Goal: Task Accomplishment & Management: Manage account settings

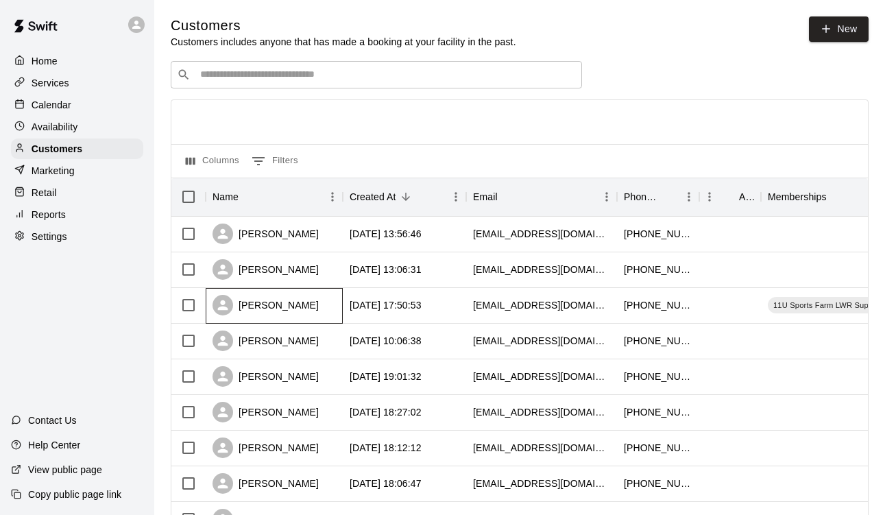
click at [304, 296] on div "[PERSON_NAME]" at bounding box center [274, 306] width 137 height 36
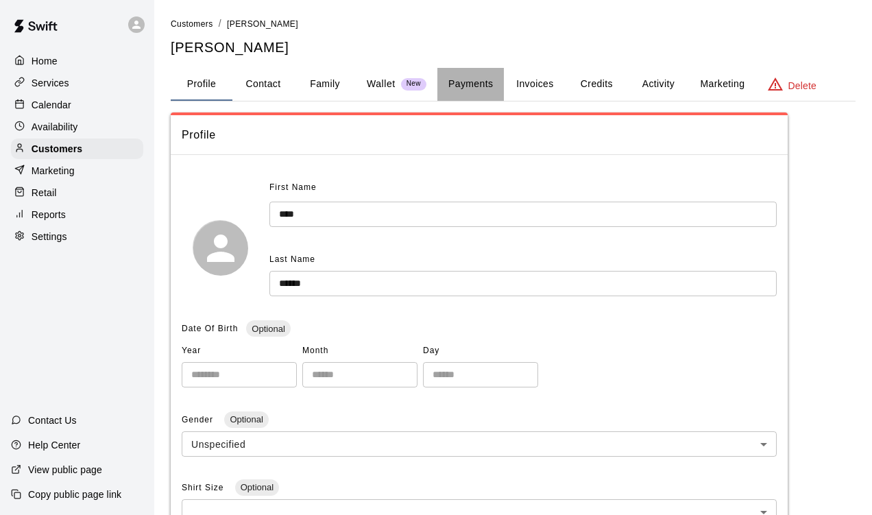
click at [491, 87] on button "Payments" at bounding box center [470, 84] width 66 height 33
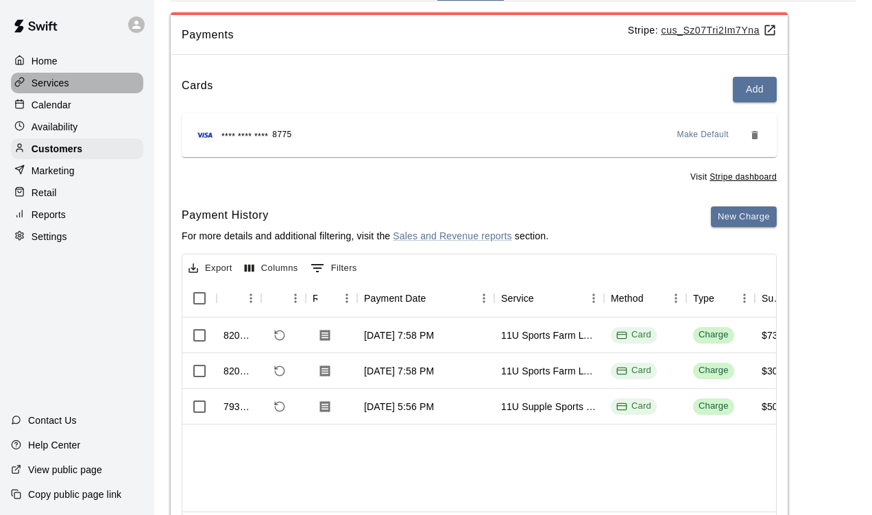
click at [52, 82] on p "Services" at bounding box center [51, 83] width 38 height 14
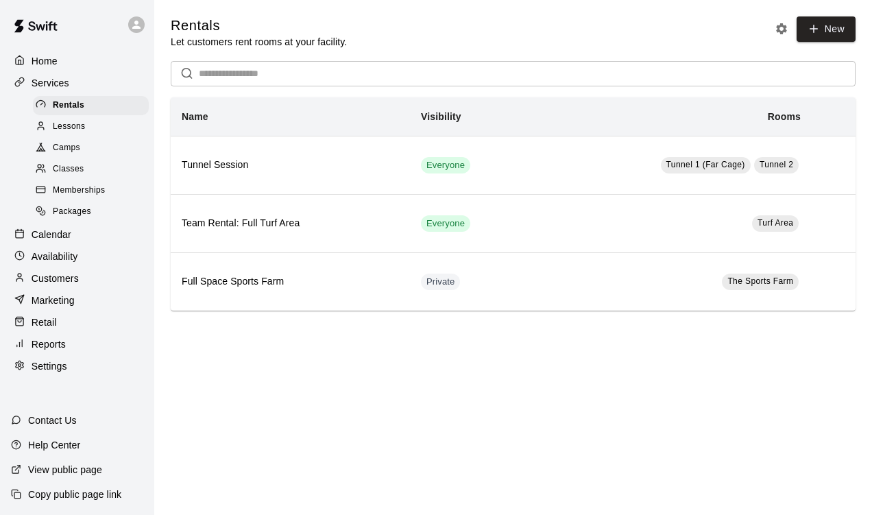
click at [92, 184] on span "Memberships" at bounding box center [79, 191] width 52 height 14
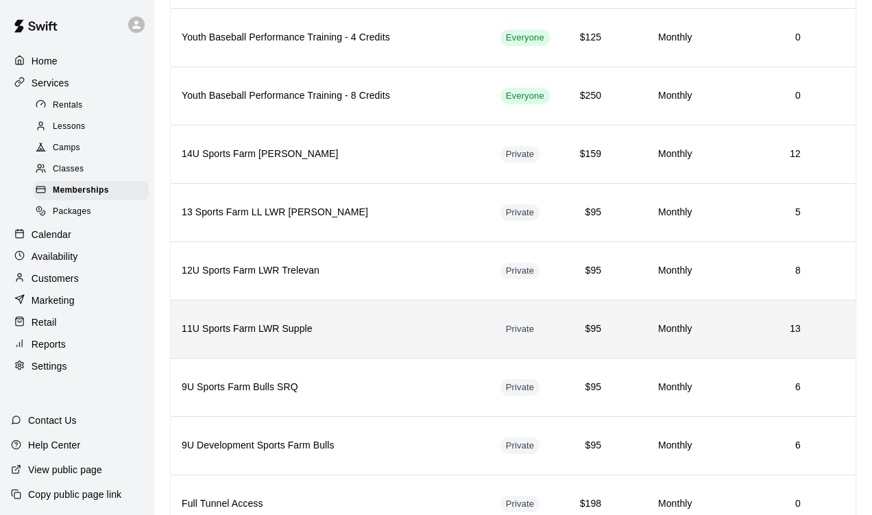
scroll to position [847, 0]
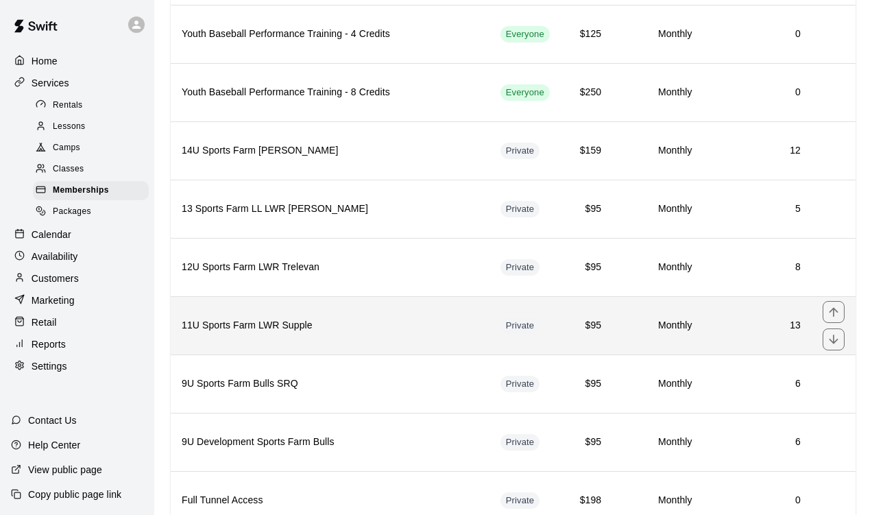
click at [422, 332] on h6 "11U Sports Farm LWR Supple" at bounding box center [330, 325] width 297 height 15
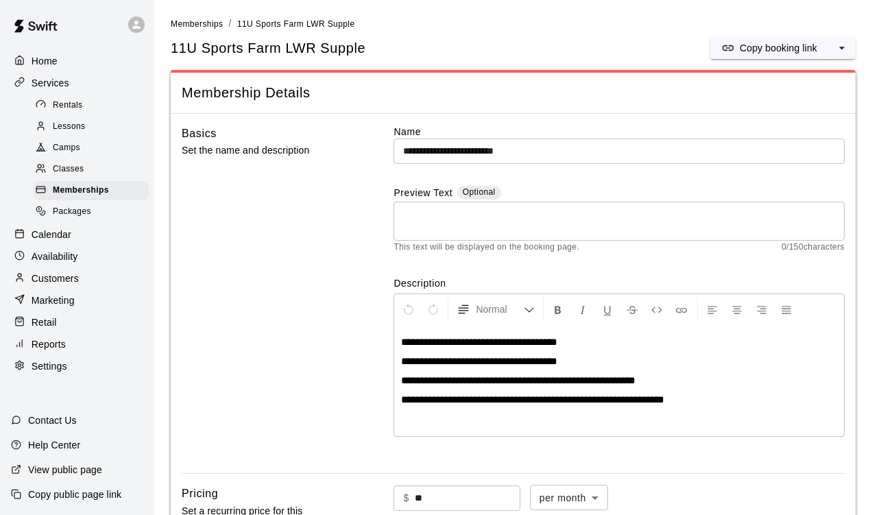
click at [418, 376] on span "**********" at bounding box center [518, 380] width 234 height 10
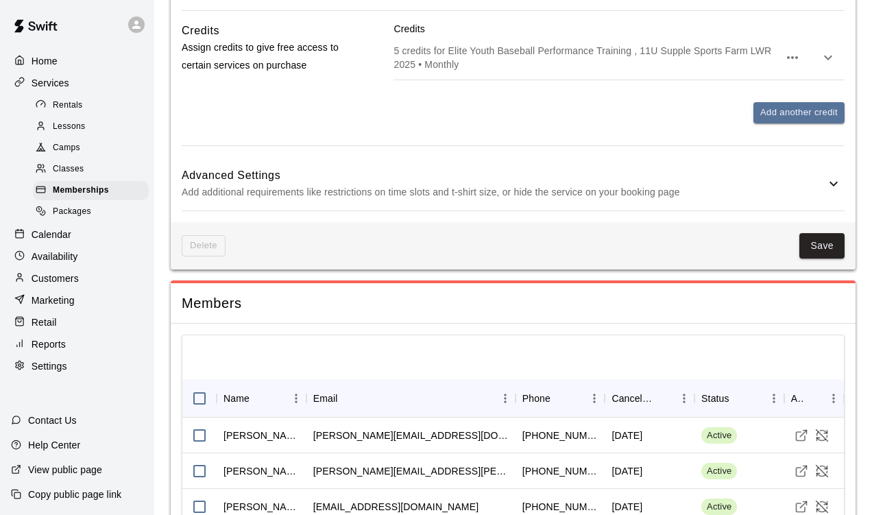
scroll to position [962, 0]
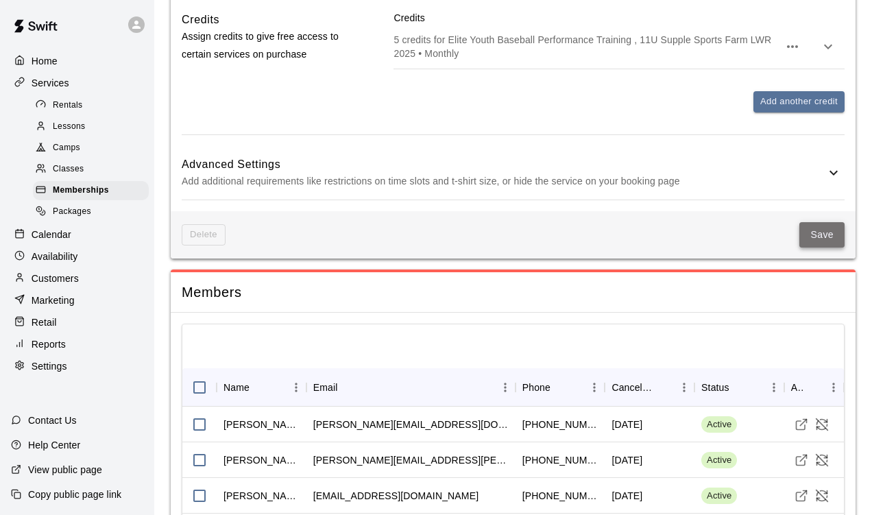
click at [825, 235] on button "Save" at bounding box center [821, 234] width 45 height 25
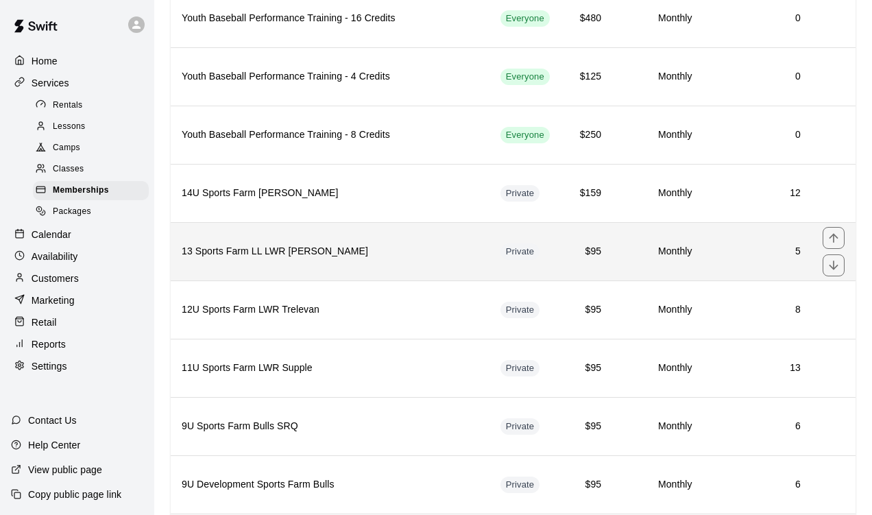
scroll to position [805, 0]
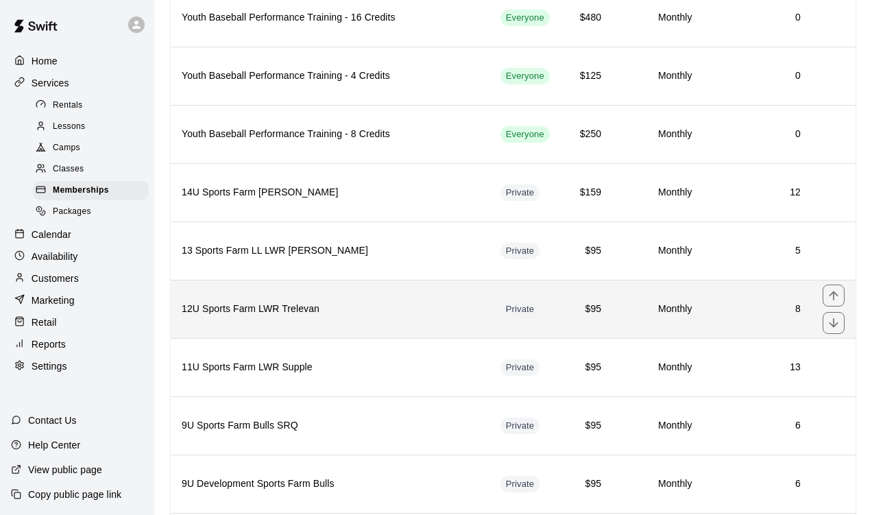
click at [329, 308] on h6 "12U Sports Farm LWR Trelevan" at bounding box center [330, 309] width 297 height 15
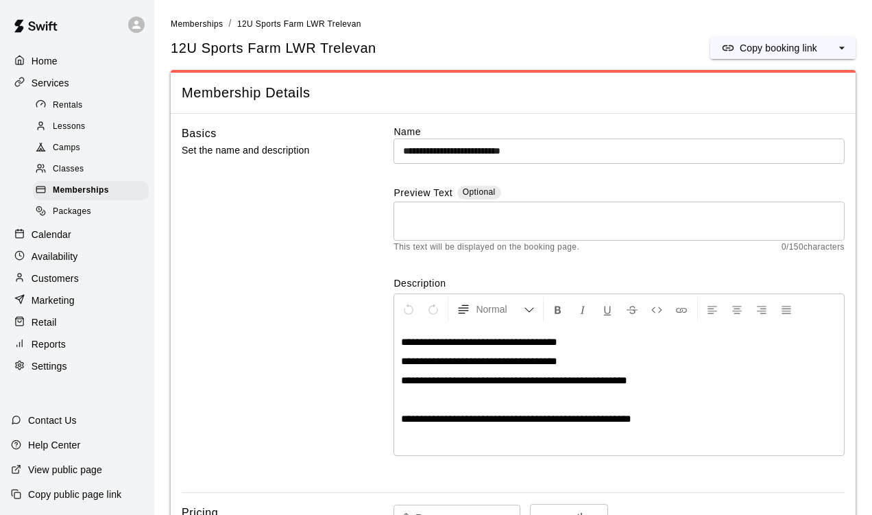
click at [195, 29] on li "Memberships" at bounding box center [197, 23] width 52 height 15
click at [201, 25] on span "Memberships" at bounding box center [197, 24] width 52 height 10
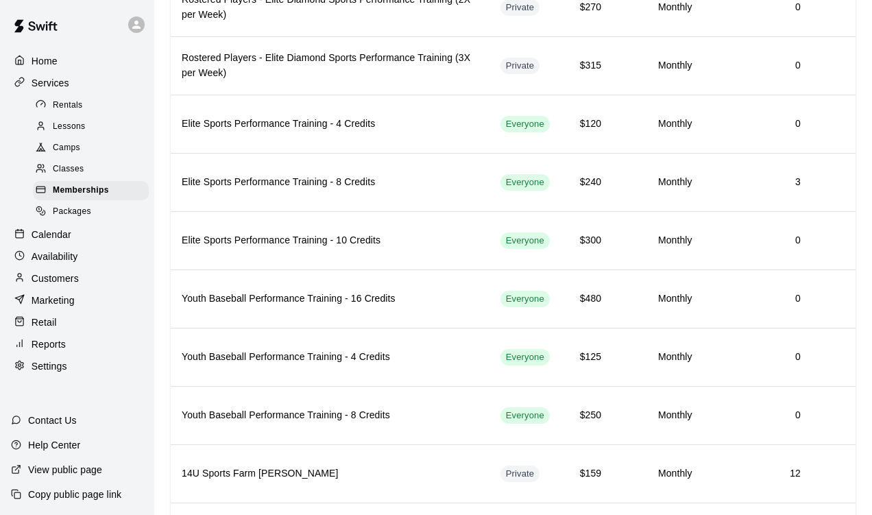
scroll to position [744, 0]
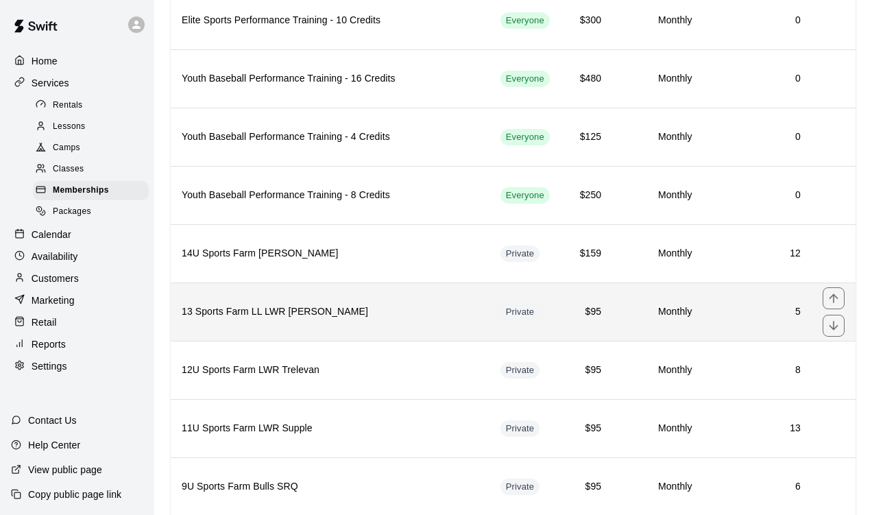
click at [313, 332] on th "13 Sports Farm LL LWR [PERSON_NAME]" at bounding box center [330, 311] width 319 height 58
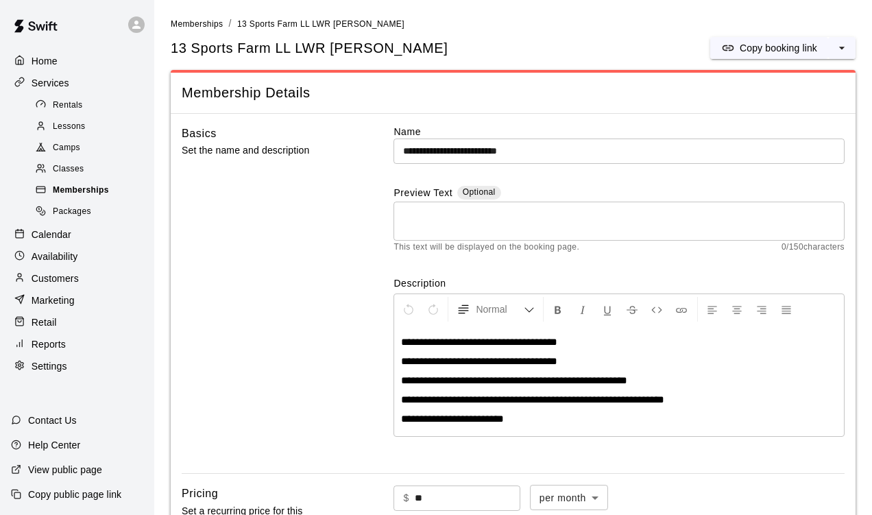
click at [92, 184] on span "Memberships" at bounding box center [81, 191] width 56 height 14
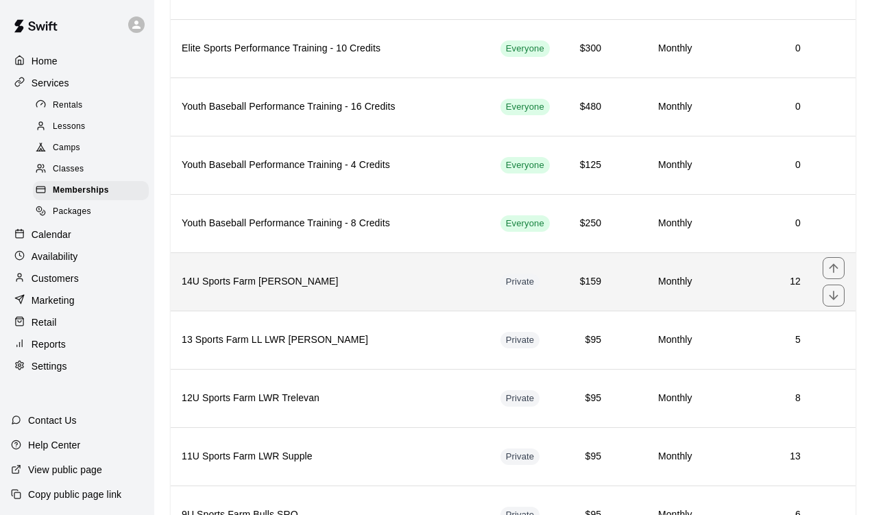
scroll to position [830, 0]
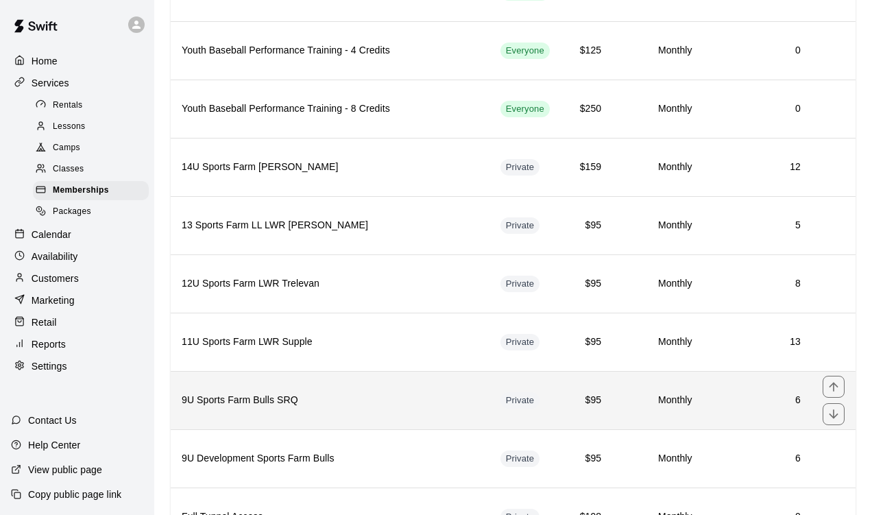
click at [354, 386] on th "9U Sports Farm Bulls SRQ" at bounding box center [330, 400] width 319 height 58
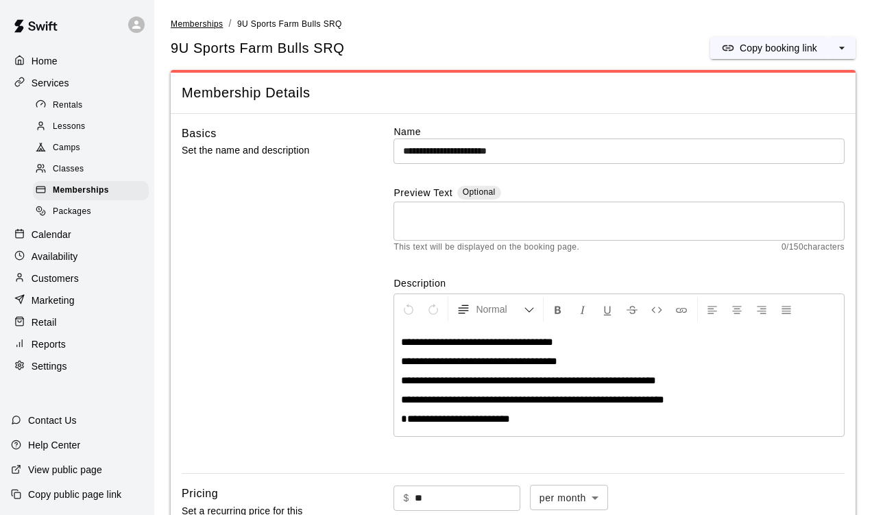
click at [216, 26] on span "Memberships" at bounding box center [197, 24] width 52 height 10
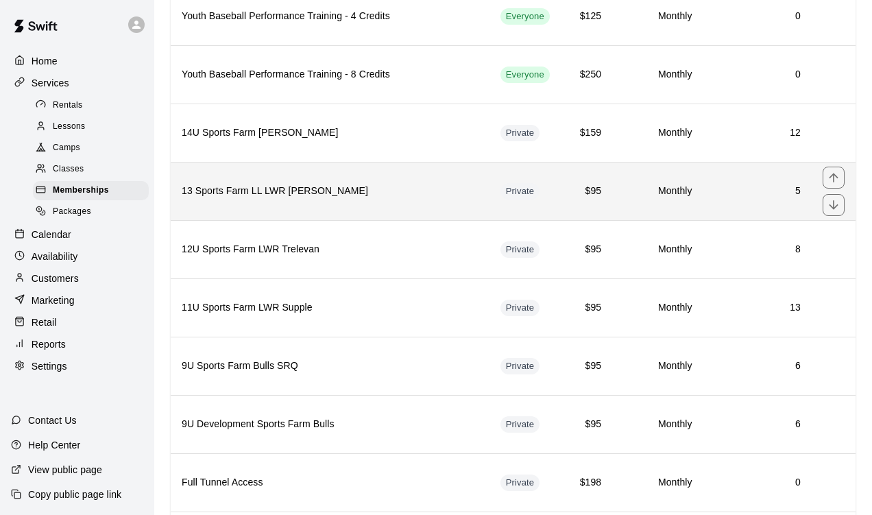
scroll to position [868, 0]
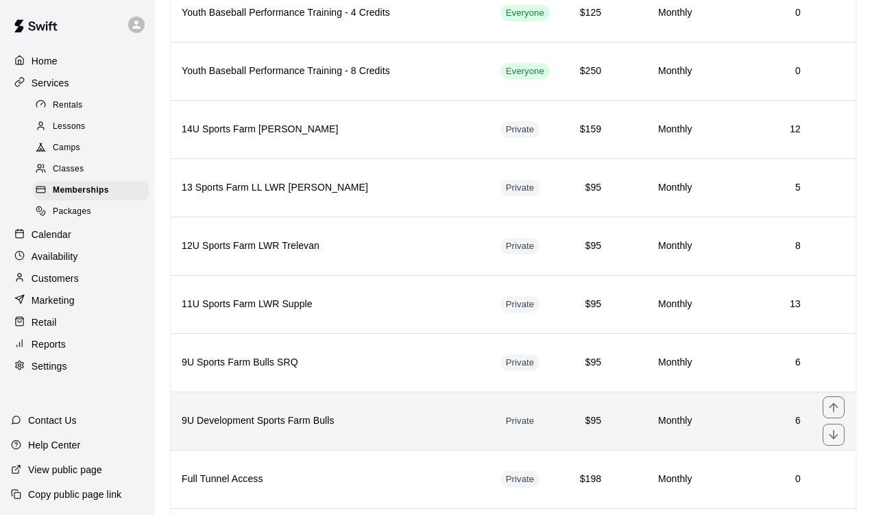
click at [346, 436] on th "9U Development Sports Farm Bulls" at bounding box center [330, 420] width 319 height 58
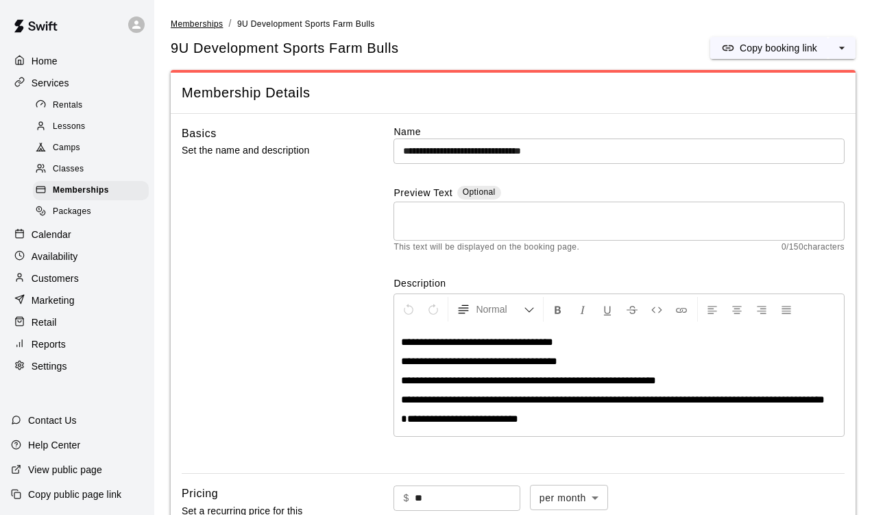
click at [202, 25] on span "Memberships" at bounding box center [197, 24] width 52 height 10
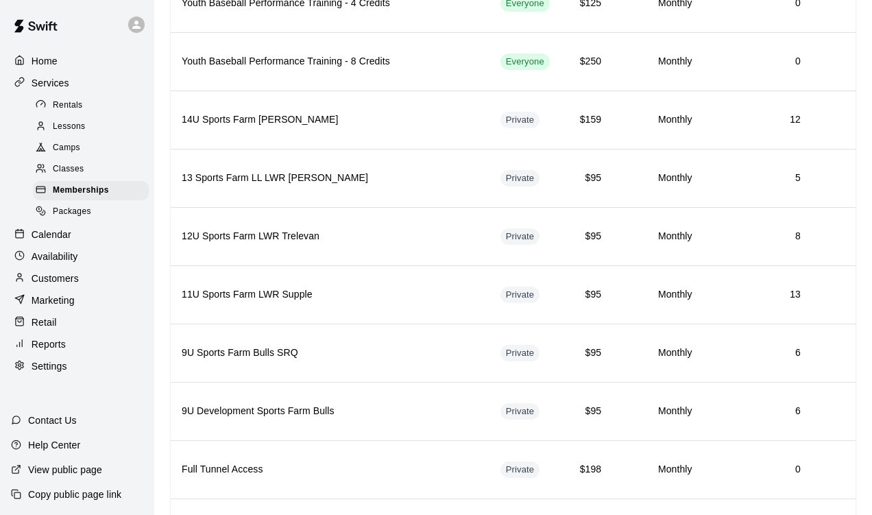
scroll to position [887, 0]
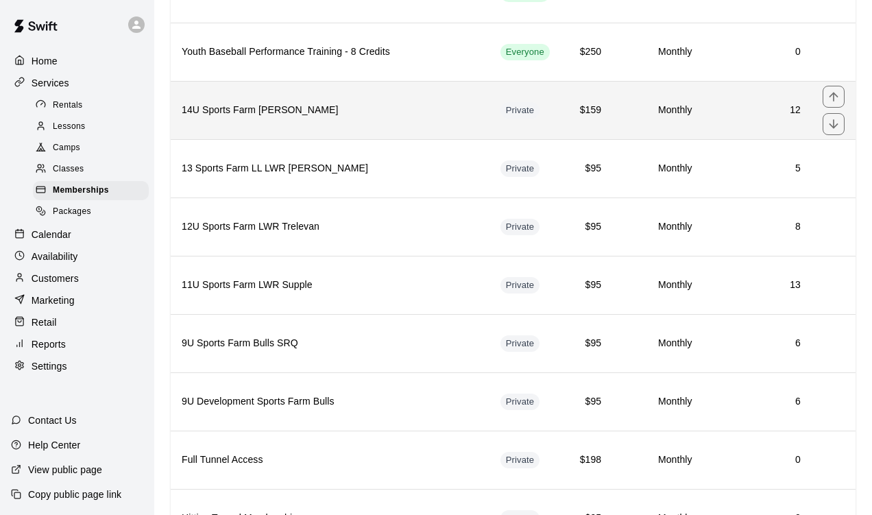
click at [311, 137] on th "14U Sports Farm [PERSON_NAME]" at bounding box center [330, 110] width 319 height 58
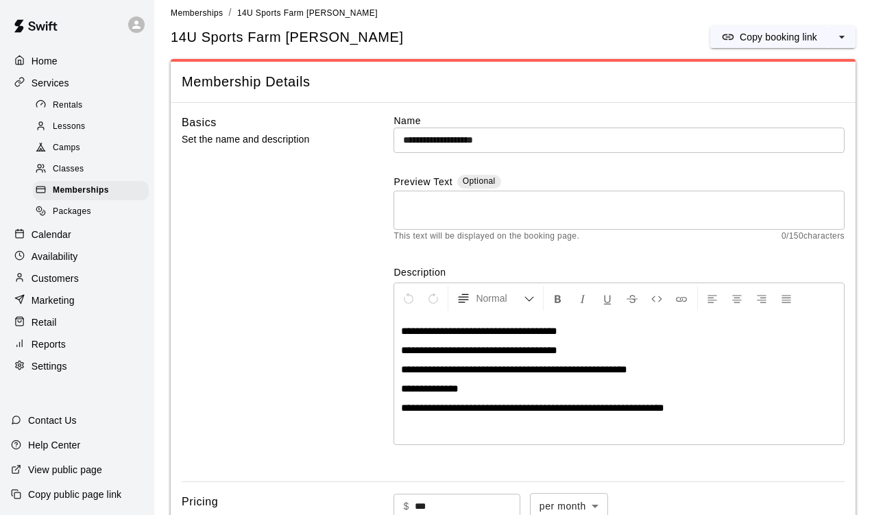
scroll to position [12, 0]
